Goal: Information Seeking & Learning: Check status

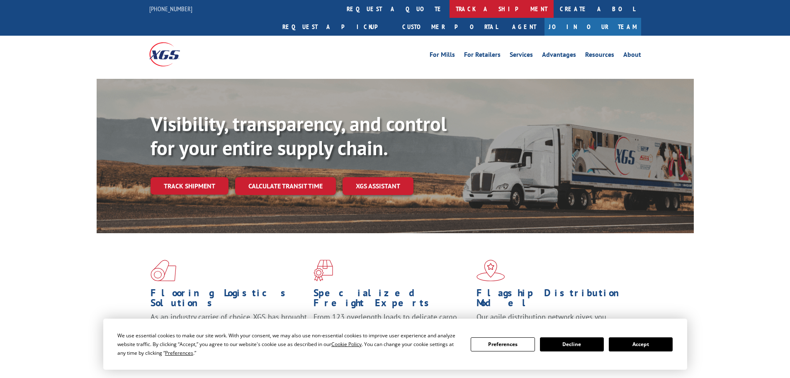
click at [450, 12] on link "track a shipment" at bounding box center [502, 9] width 104 height 18
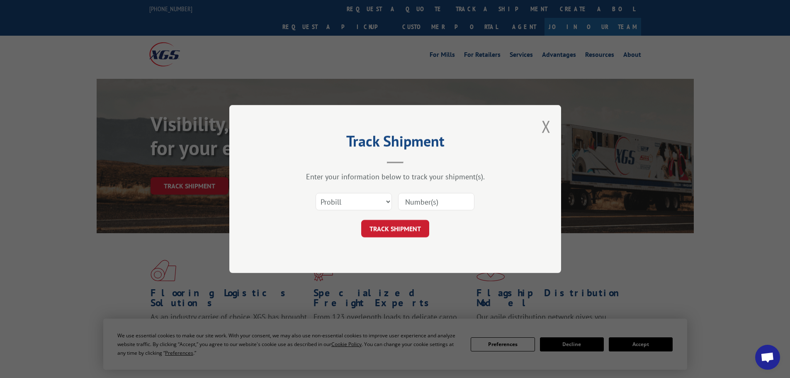
click at [411, 199] on input at bounding box center [436, 201] width 76 height 17
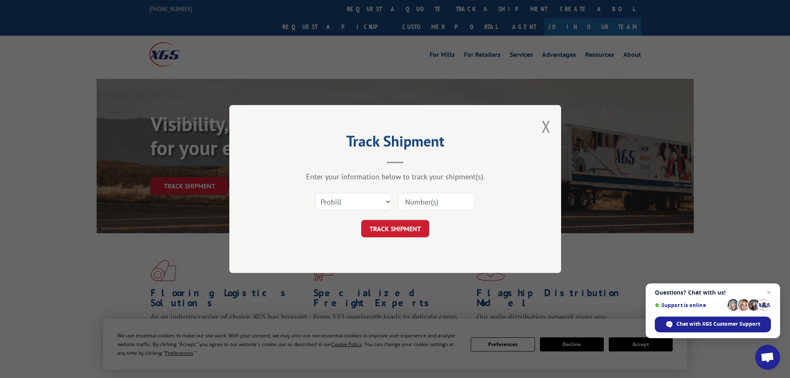
paste input "5522554"
type input "5522554"
click at [420, 229] on button "TRACK SHIPMENT" at bounding box center [395, 228] width 68 height 17
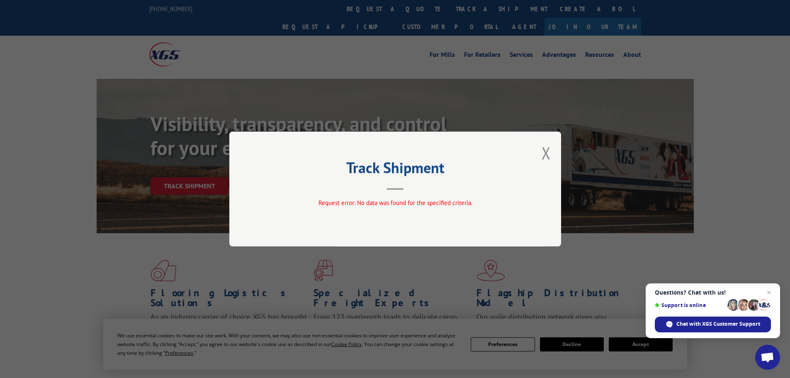
click at [416, 46] on div "Track Shipment Request error: No data was found for the specified criteria." at bounding box center [395, 189] width 790 height 378
click at [548, 153] on button "Close modal" at bounding box center [546, 153] width 9 height 22
